Goal: Task Accomplishment & Management: Use online tool/utility

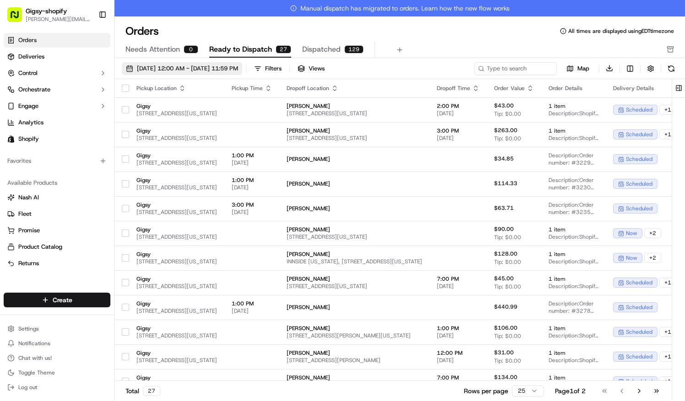
click at [241, 63] on button "09/01/2025 12:00 AM - 09/30/2025 11:59 PM" at bounding box center [182, 68] width 120 height 13
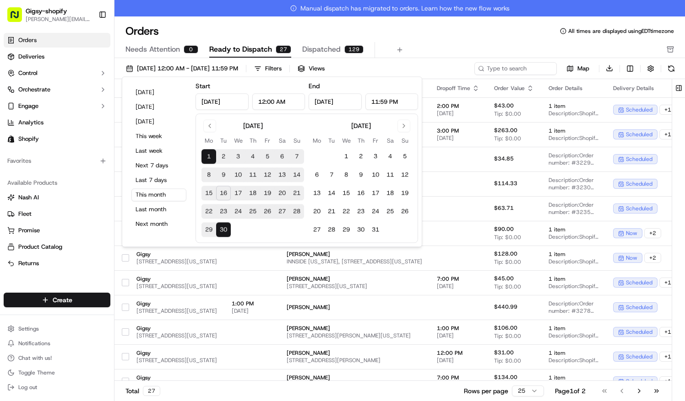
click at [227, 193] on button "16" at bounding box center [223, 193] width 15 height 15
type input "Sep 16, 2025"
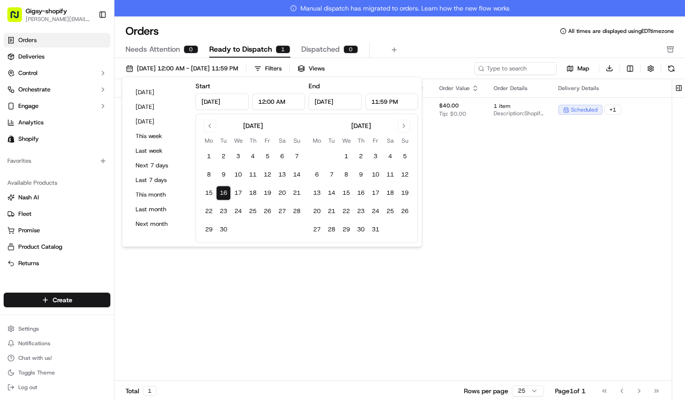
click at [277, 326] on div "Pickup Location Pickup Time Dropoff Location Dropoff Time Order Value Order Det…" at bounding box center [444, 238] width 661 height 319
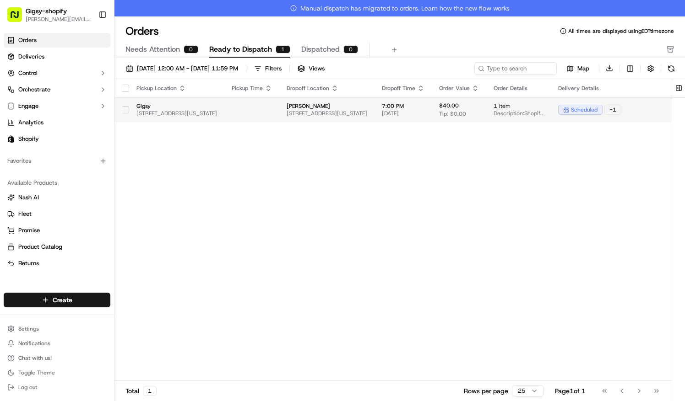
click at [125, 106] on button "button" at bounding box center [125, 109] width 7 height 7
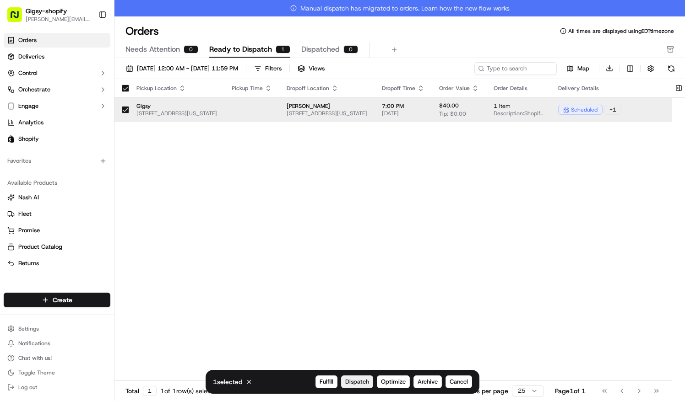
click at [356, 385] on span "Dispatch" at bounding box center [357, 382] width 24 height 8
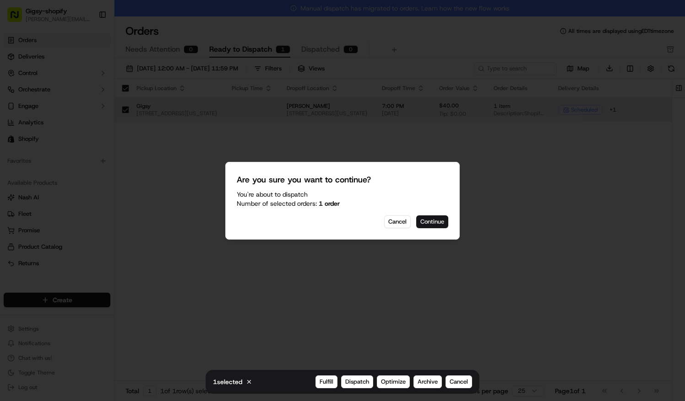
click at [432, 222] on button "Continue" at bounding box center [432, 222] width 32 height 13
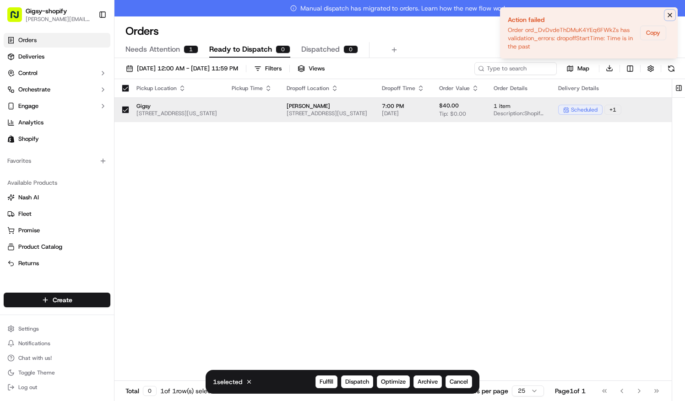
click at [671, 16] on icon "Notifications (F8)" at bounding box center [670, 15] width 4 height 4
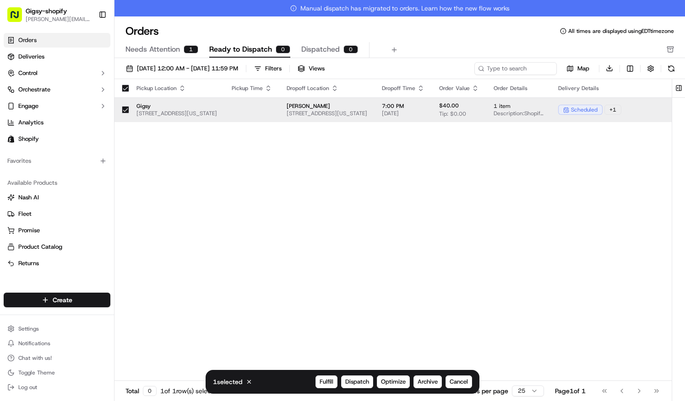
scroll to position [0, 188]
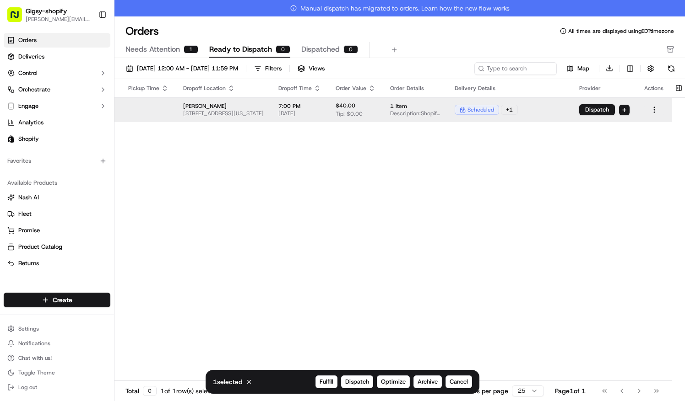
click at [655, 111] on html "Gigsy-shopify sarah@getgigsy.com Toggle Sidebar Orders Deliveries Control Orche…" at bounding box center [342, 200] width 685 height 401
click at [624, 139] on div "Edit" at bounding box center [634, 140] width 98 height 14
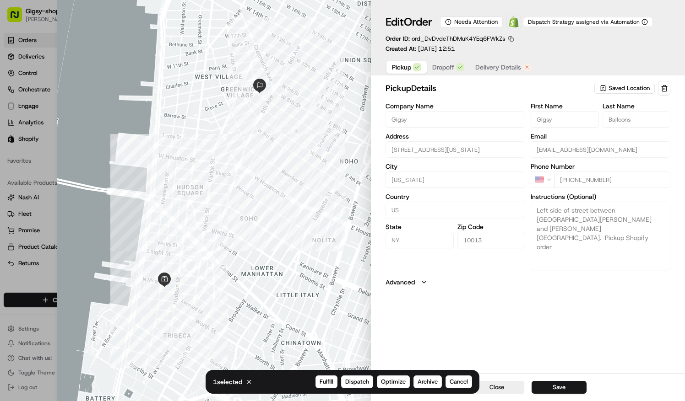
click at [502, 66] on span "Delivery Details" at bounding box center [498, 67] width 46 height 9
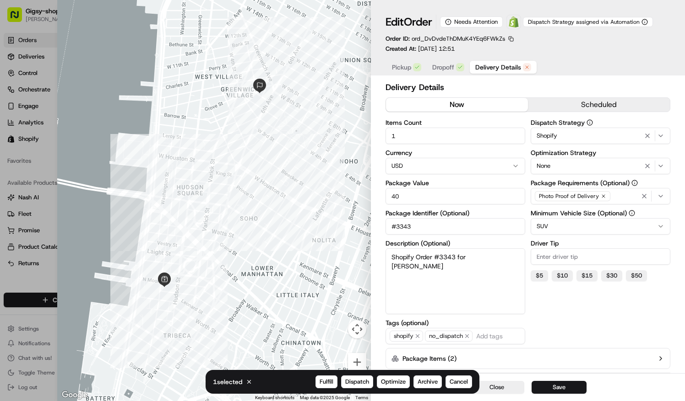
click at [464, 112] on button "now" at bounding box center [457, 105] width 142 height 14
click at [538, 276] on button "$ 5" at bounding box center [539, 276] width 17 height 11
type input "5"
click at [563, 387] on button "Save" at bounding box center [558, 387] width 55 height 13
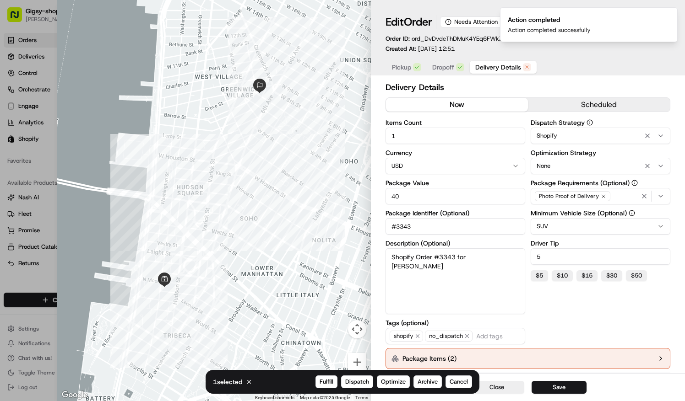
click at [38, 69] on div at bounding box center [342, 200] width 685 height 401
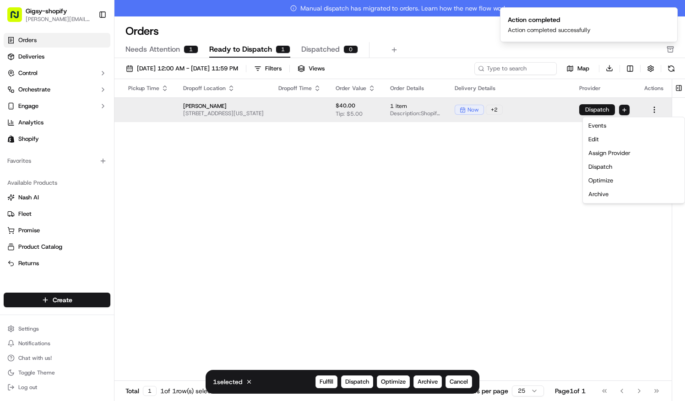
click at [594, 113] on button "Dispatch" at bounding box center [597, 109] width 36 height 11
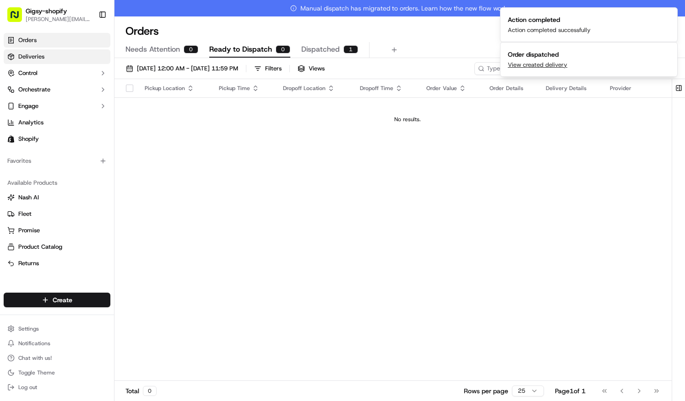
click at [50, 53] on link "Deliveries" at bounding box center [57, 56] width 107 height 15
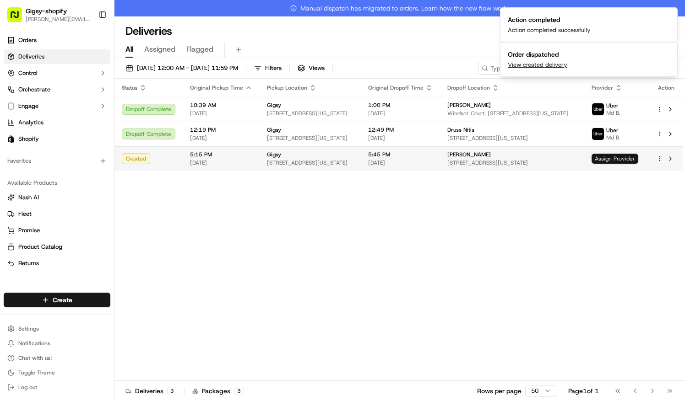
click at [619, 159] on span "Assign Provider" at bounding box center [614, 159] width 47 height 10
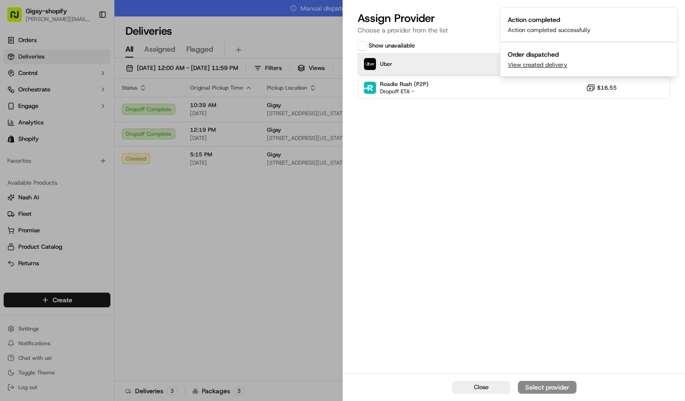
click at [470, 70] on div "Uber $12.95 Expired" at bounding box center [514, 64] width 313 height 22
click at [551, 110] on div "Show unavailable Uber $12.95 Expired Roadie Rush (P2P) Dropoff ETA - $16.55" at bounding box center [514, 205] width 342 height 335
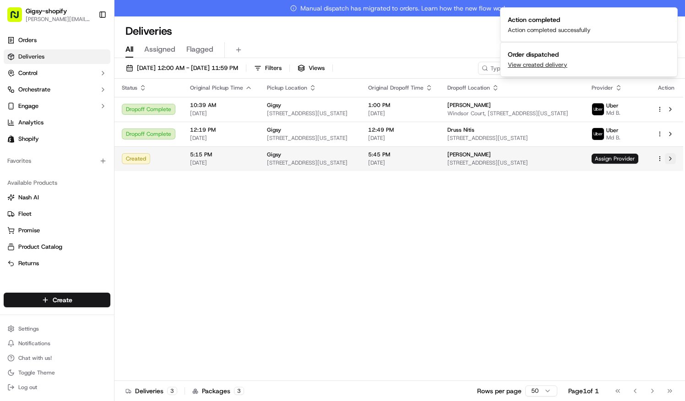
click at [670, 159] on button at bounding box center [670, 158] width 11 height 11
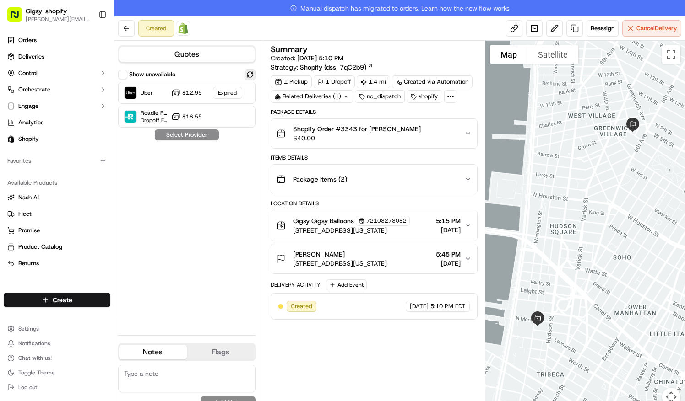
click at [250, 71] on button at bounding box center [249, 74] width 11 height 11
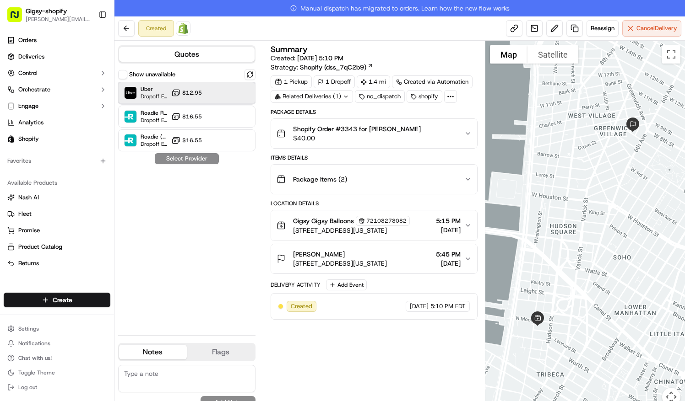
click at [194, 101] on div "Uber Dropoff ETA 39 minutes $12.95" at bounding box center [186, 93] width 137 height 22
click at [189, 163] on button "Assign Provider" at bounding box center [186, 158] width 65 height 11
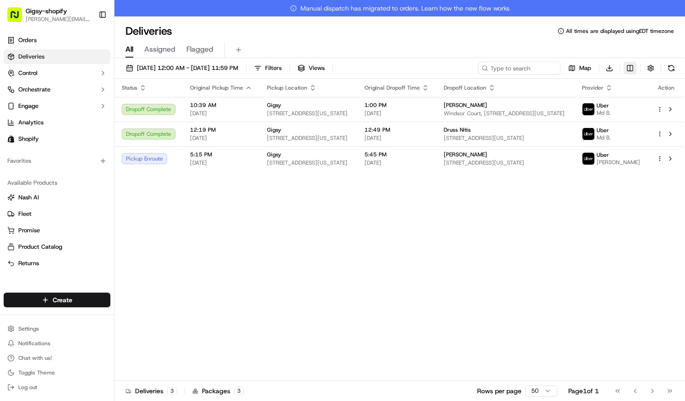
click at [631, 69] on html "Gigsy-shopify sarah@getgigsy.com Toggle Sidebar Orders Deliveries Control Orche…" at bounding box center [342, 200] width 685 height 401
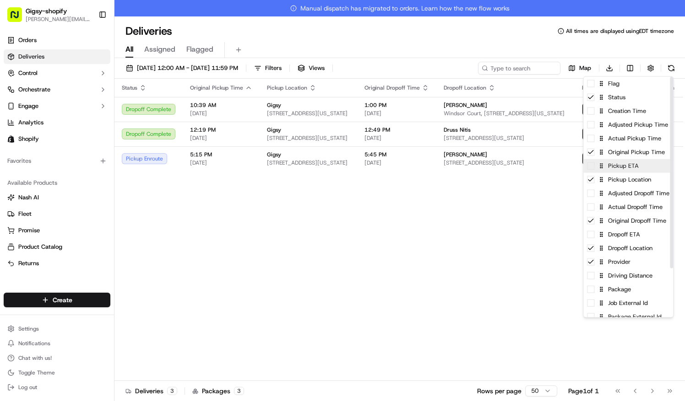
click at [630, 168] on div "Pickup ETA" at bounding box center [628, 166] width 90 height 14
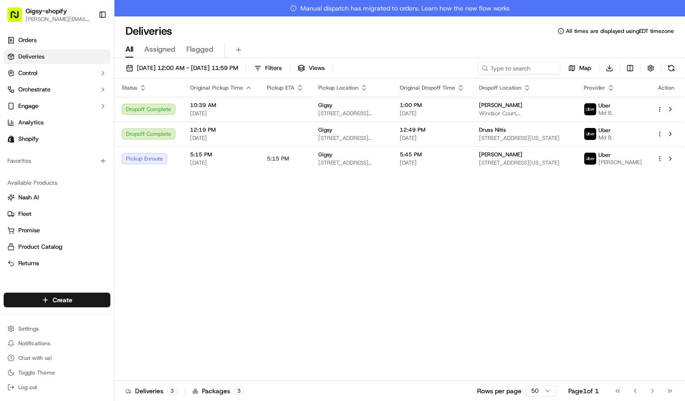
click at [321, 241] on html "Gigsy-shopify sarah@getgigsy.com Toggle Sidebar Orders Deliveries Control Orche…" at bounding box center [342, 200] width 685 height 401
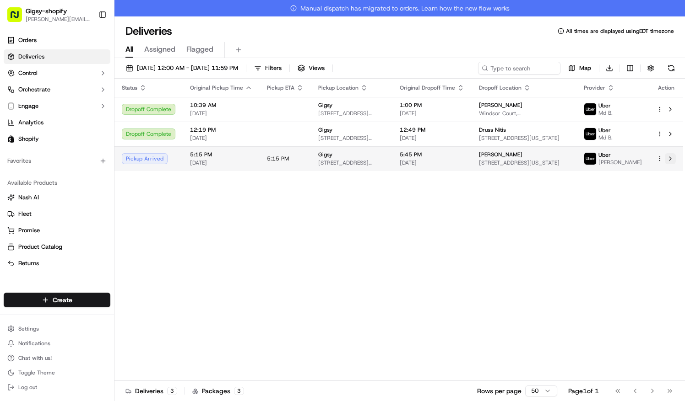
click at [673, 160] on button at bounding box center [670, 158] width 11 height 11
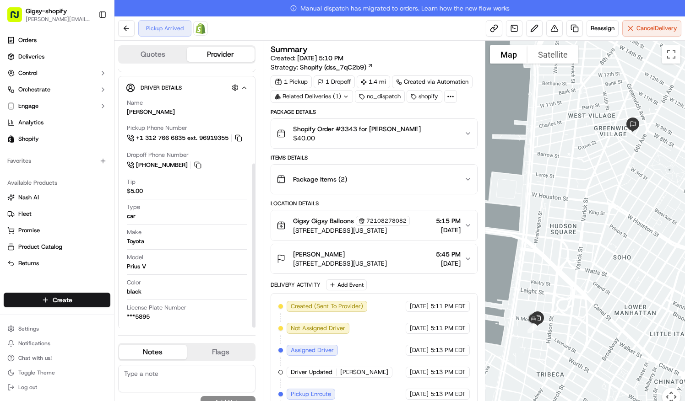
scroll to position [149, 0]
click at [122, 33] on button at bounding box center [126, 28] width 16 height 16
